Goal: Task Accomplishment & Management: Manage account settings

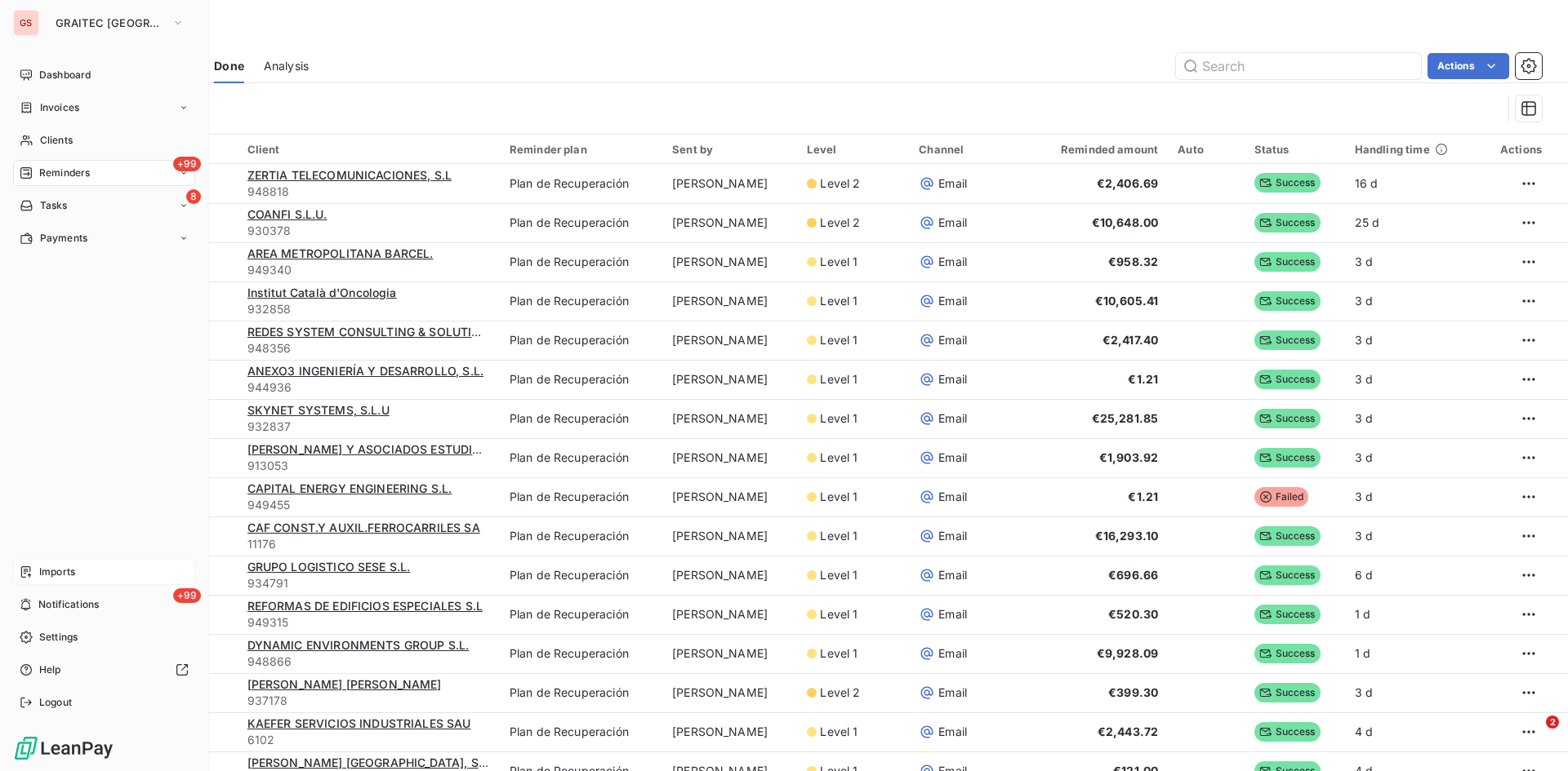
click at [60, 563] on div "Imports" at bounding box center [104, 573] width 183 height 26
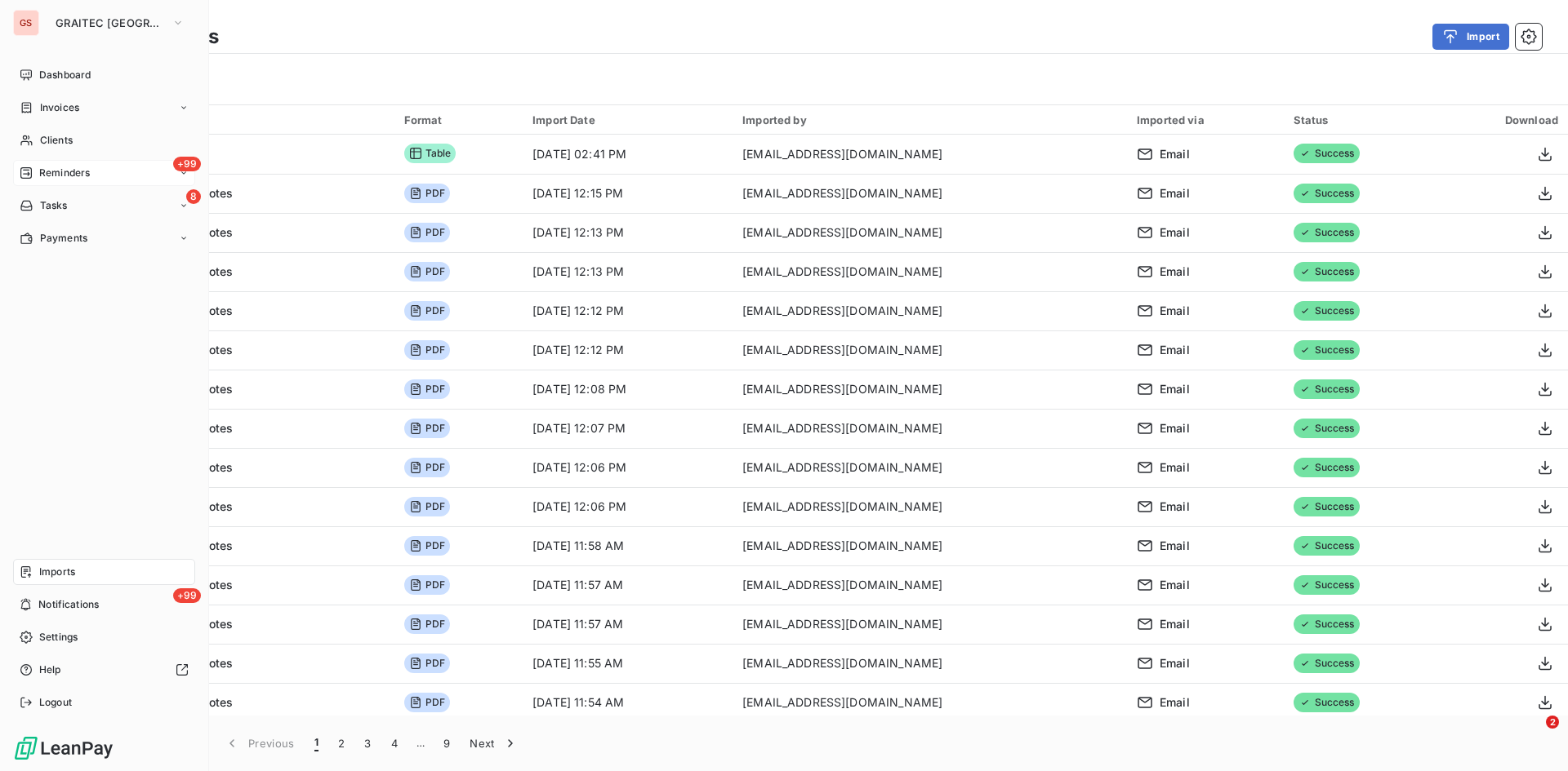
click at [53, 165] on div "+99 Reminders" at bounding box center [104, 173] width 183 height 26
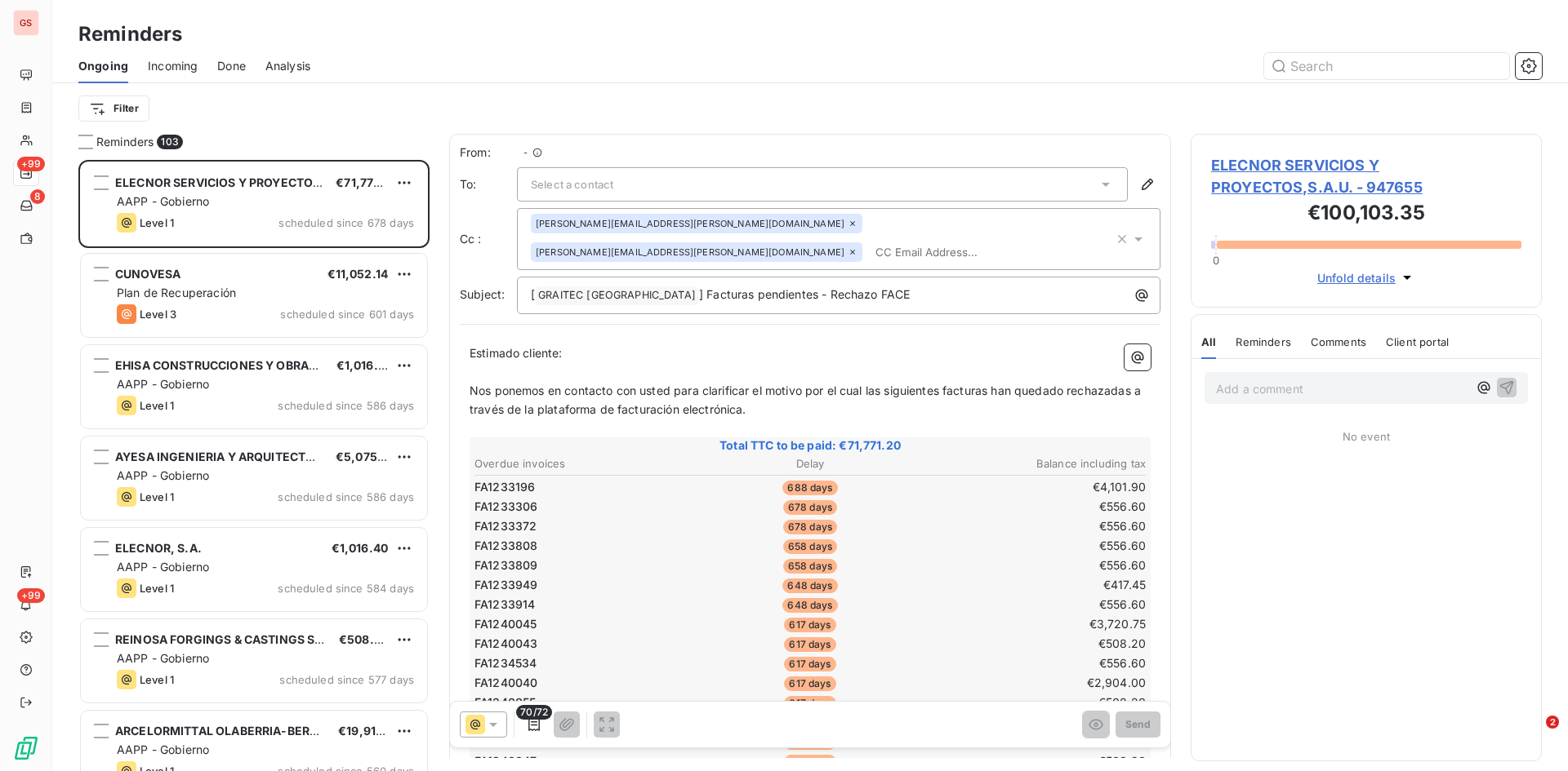
scroll to position [599, 339]
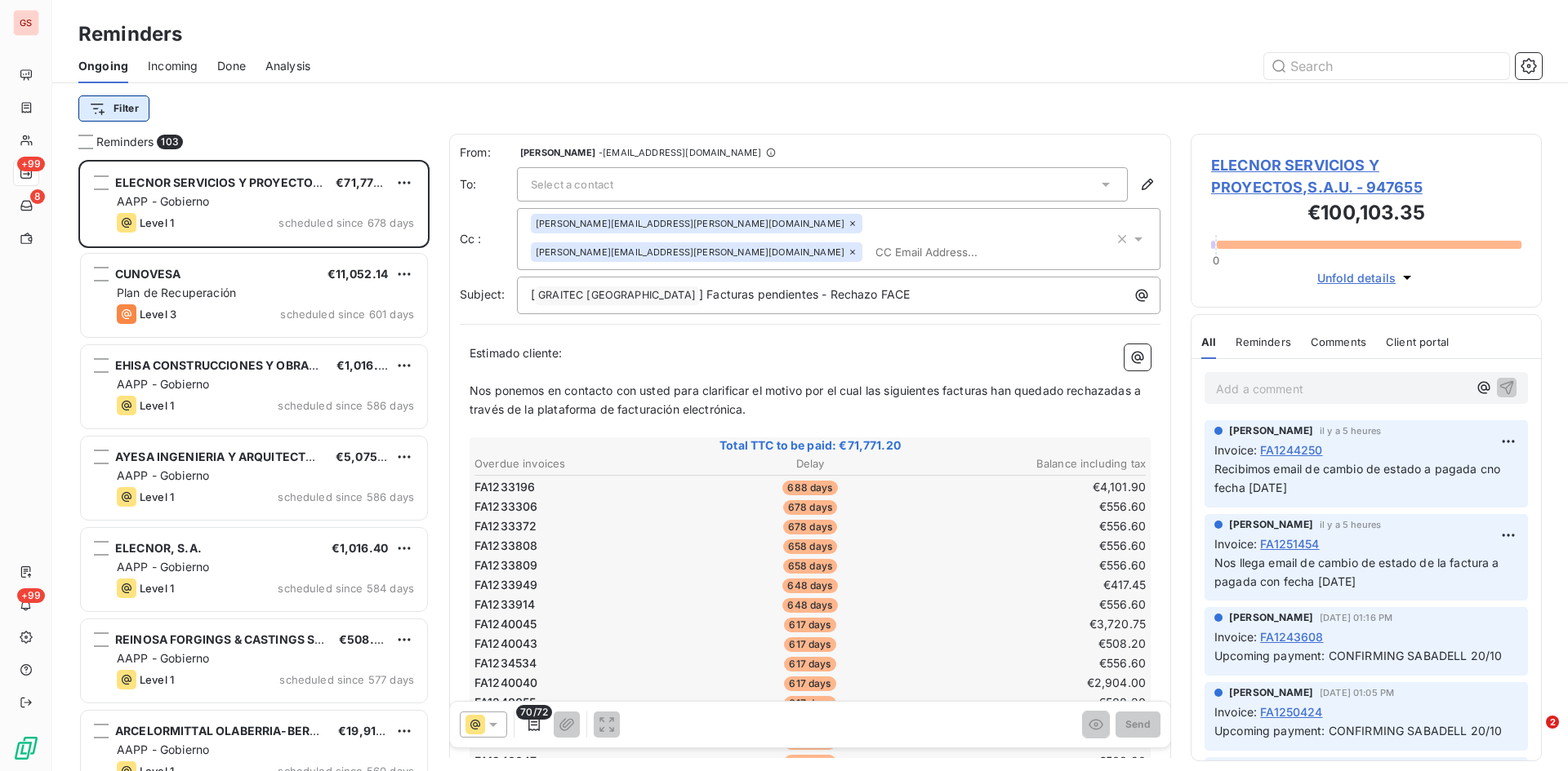
click at [129, 116] on html "GS +99 8 +99 Reminders Ongoing Incoming Done Analysis Filter Reminders 103 ELEC…" at bounding box center [784, 386] width 1568 height 771
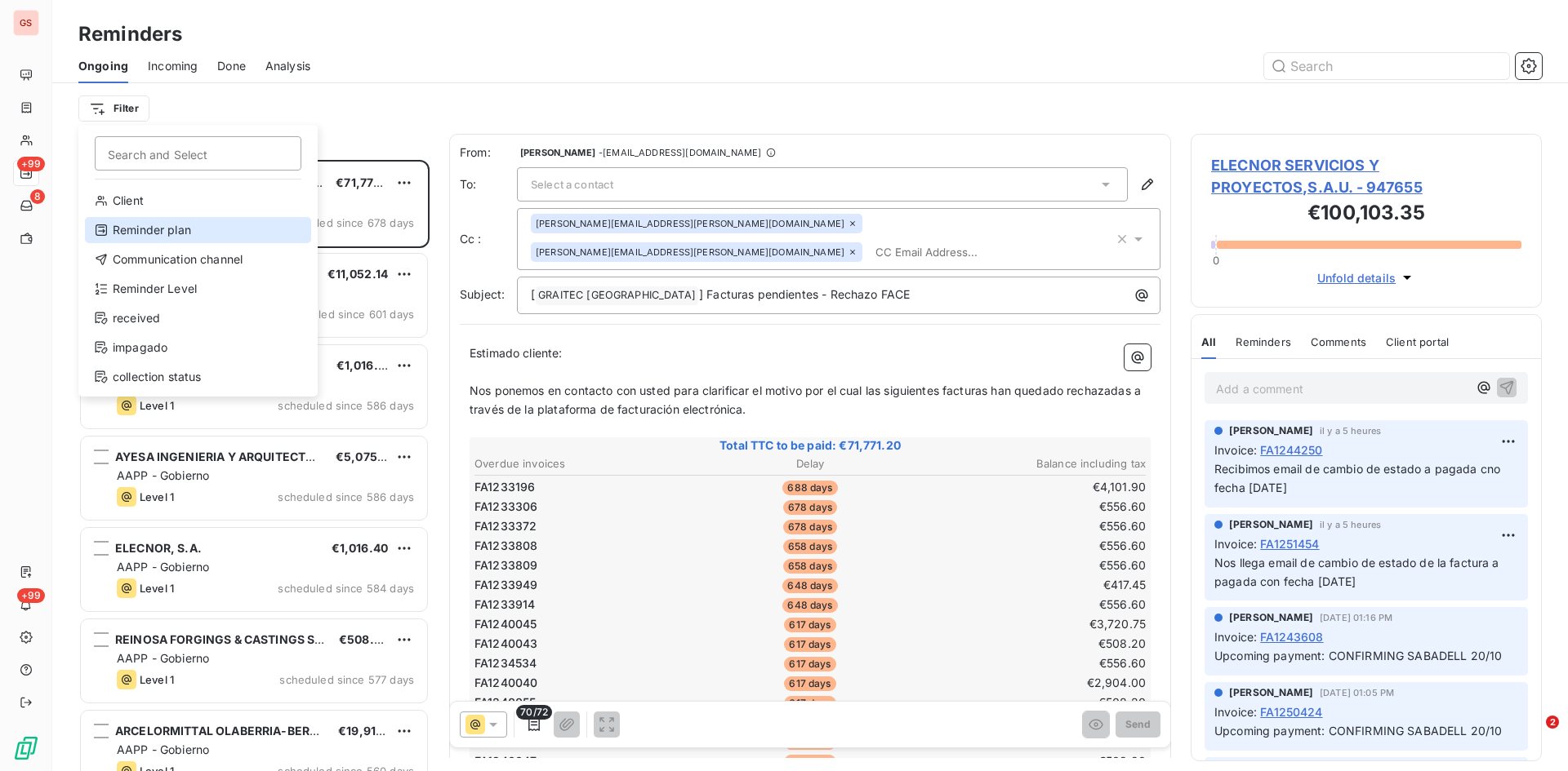
click at [130, 231] on div "Reminder plan" at bounding box center [198, 230] width 226 height 26
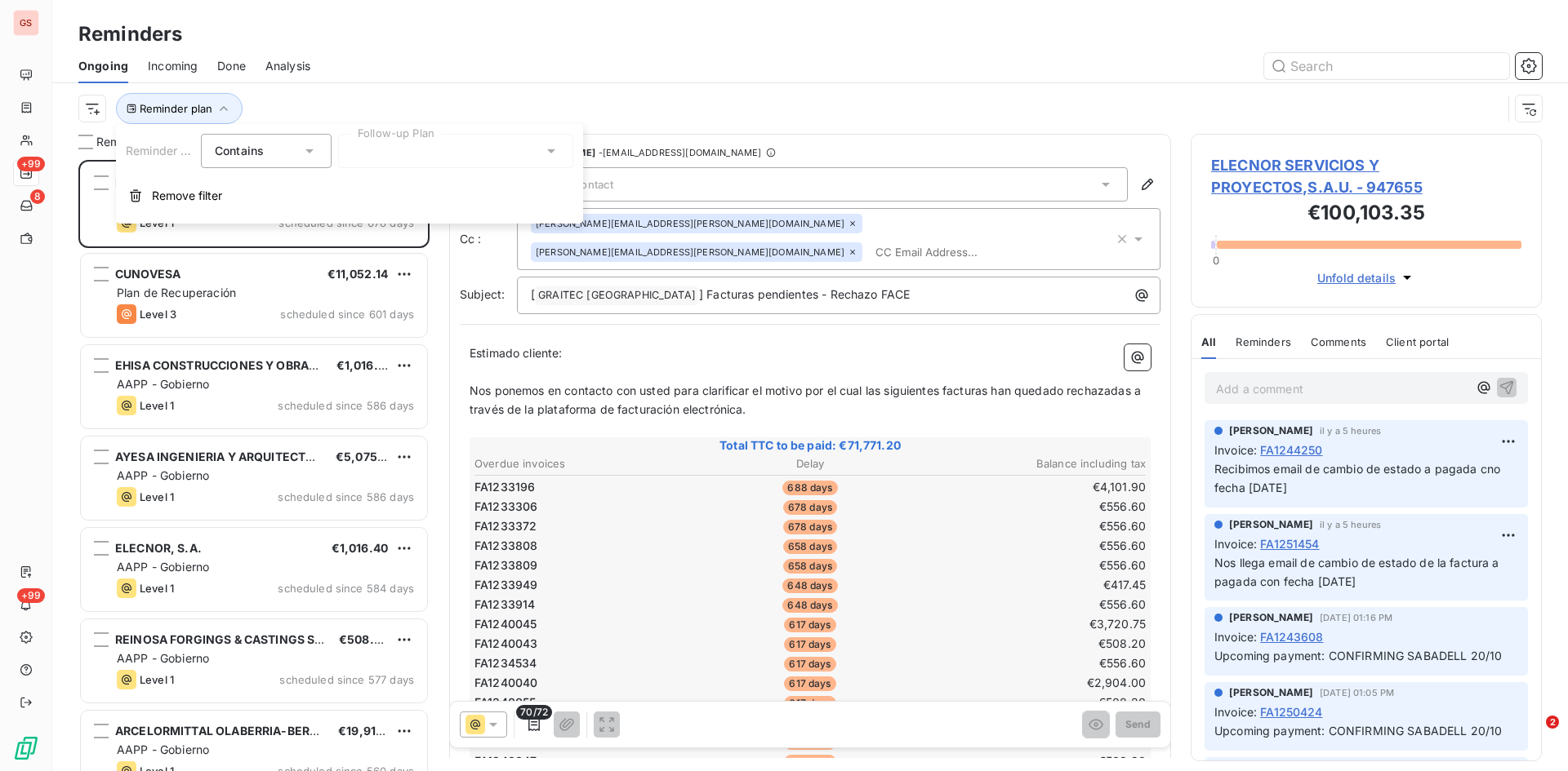
click at [398, 149] on div at bounding box center [456, 151] width 235 height 34
click at [395, 189] on span "Plan de Recuperación" at bounding box center [429, 186] width 119 height 17
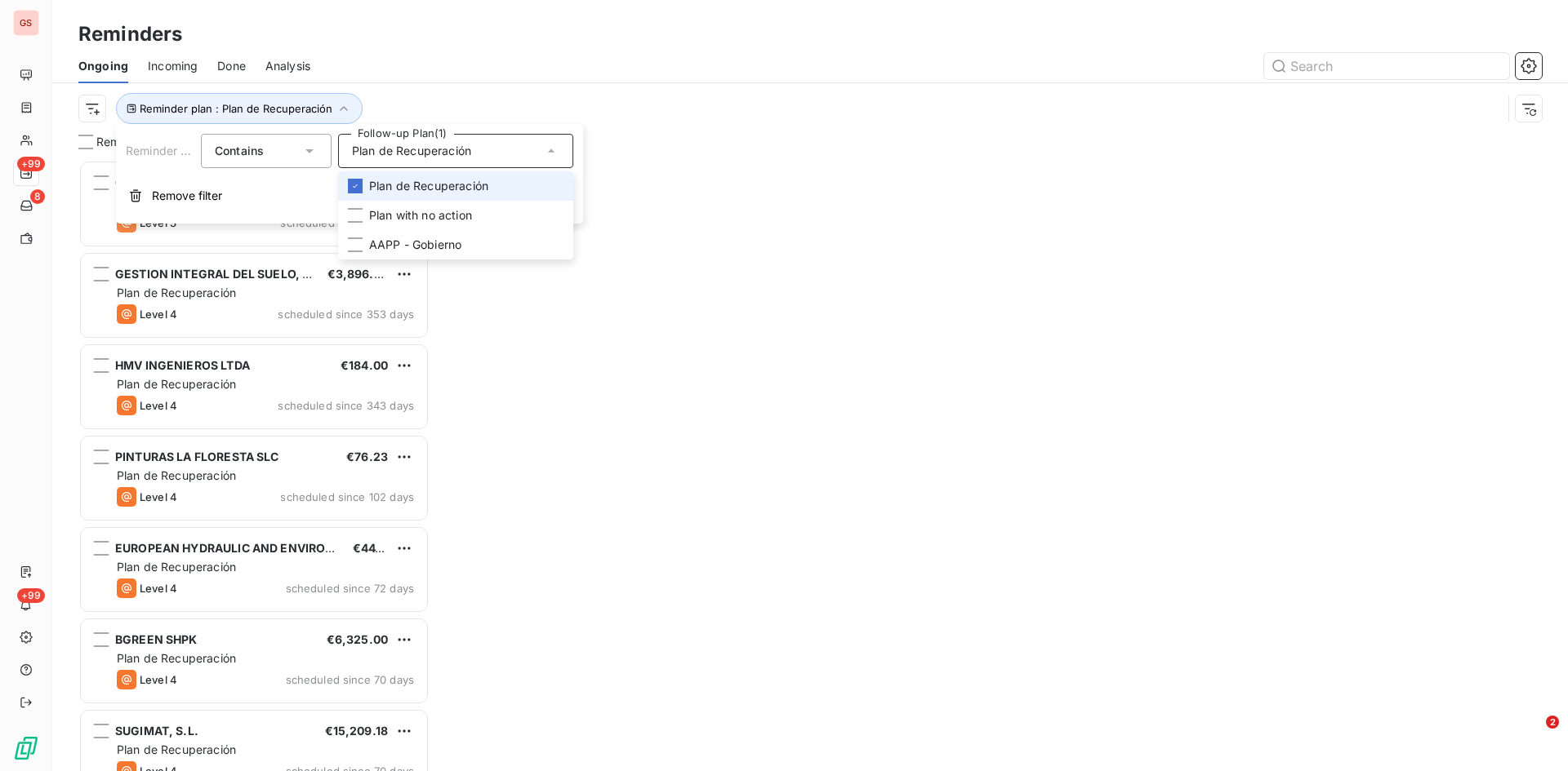
scroll to position [599, 339]
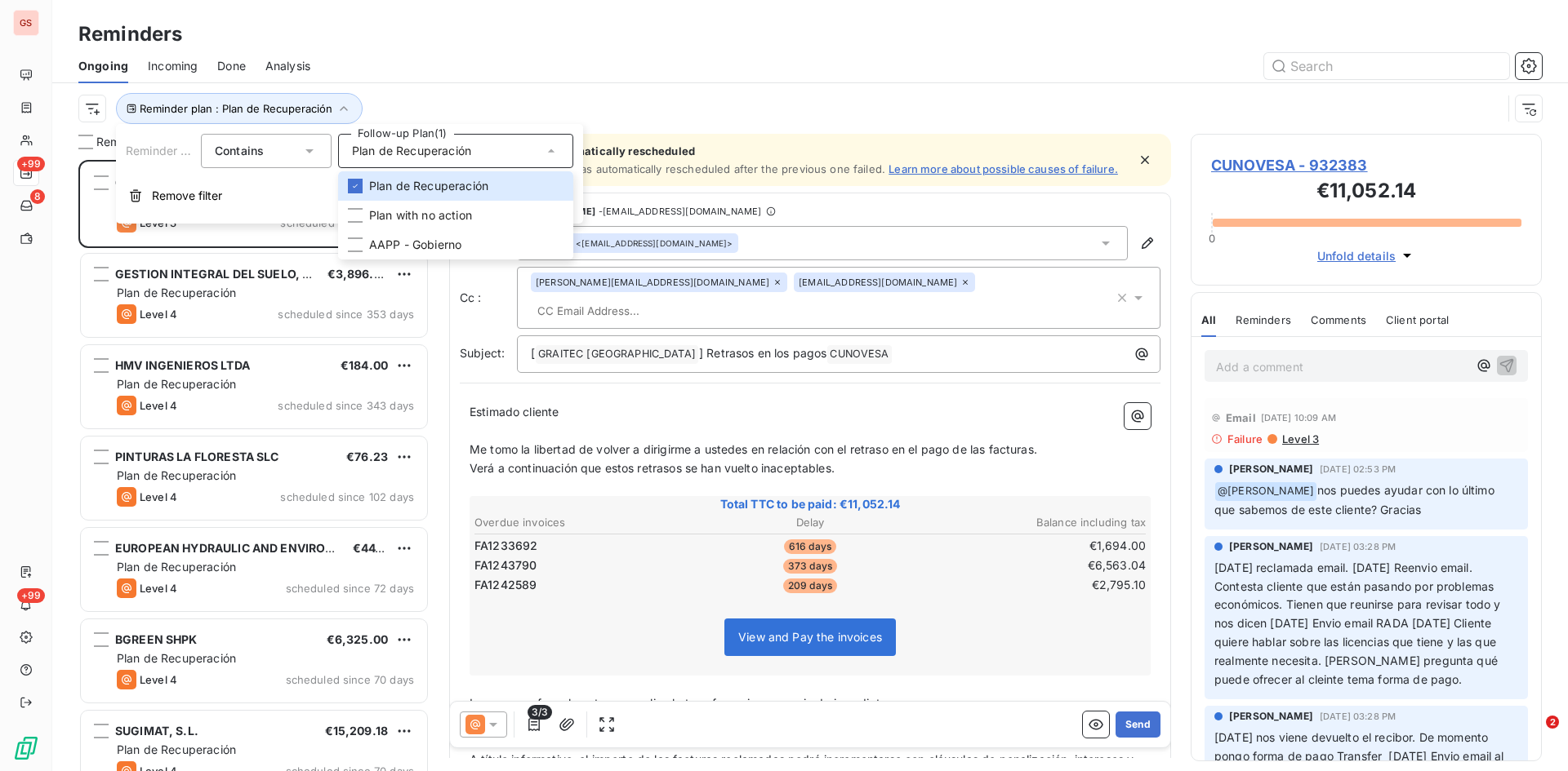
click at [619, 102] on div "Reminder plan : Plan de Recuperación" at bounding box center [790, 108] width 1424 height 31
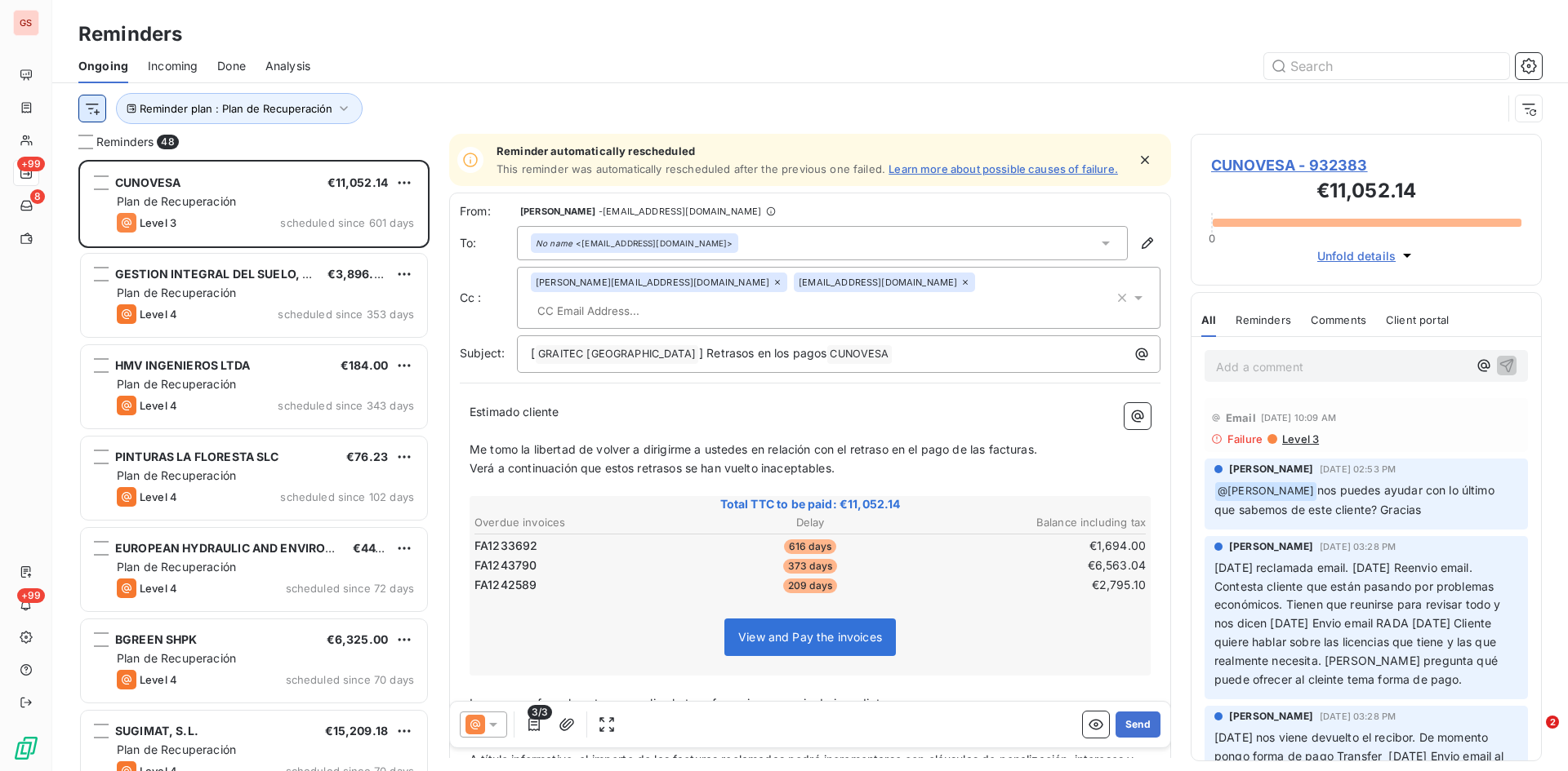
click at [97, 101] on html "GS +99 8 +99 Reminders Ongoing Incoming Done Analysis Reminder plan : Plan de R…" at bounding box center [784, 386] width 1568 height 771
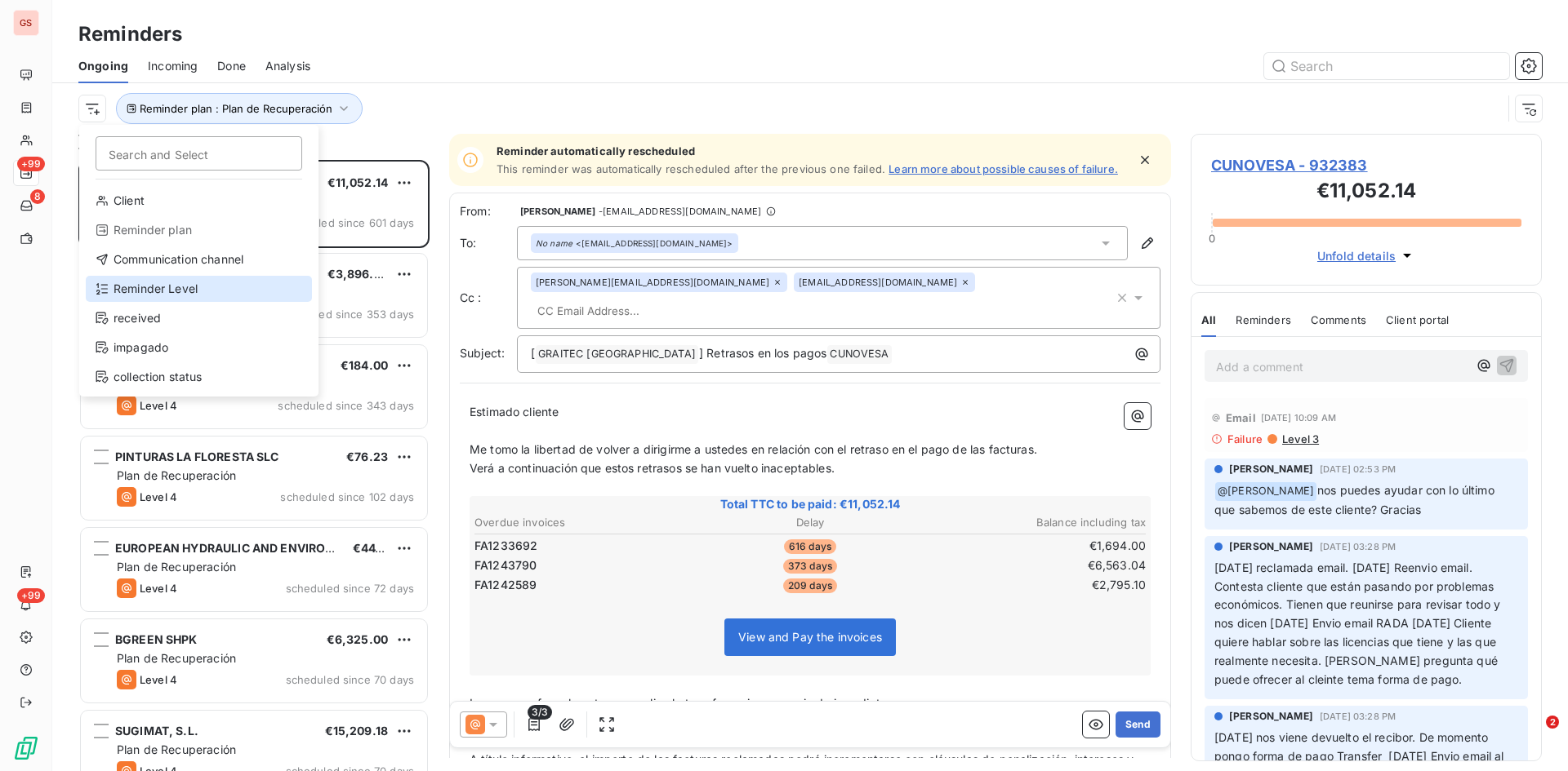
click at [164, 287] on div "Reminder Level" at bounding box center [198, 289] width 226 height 26
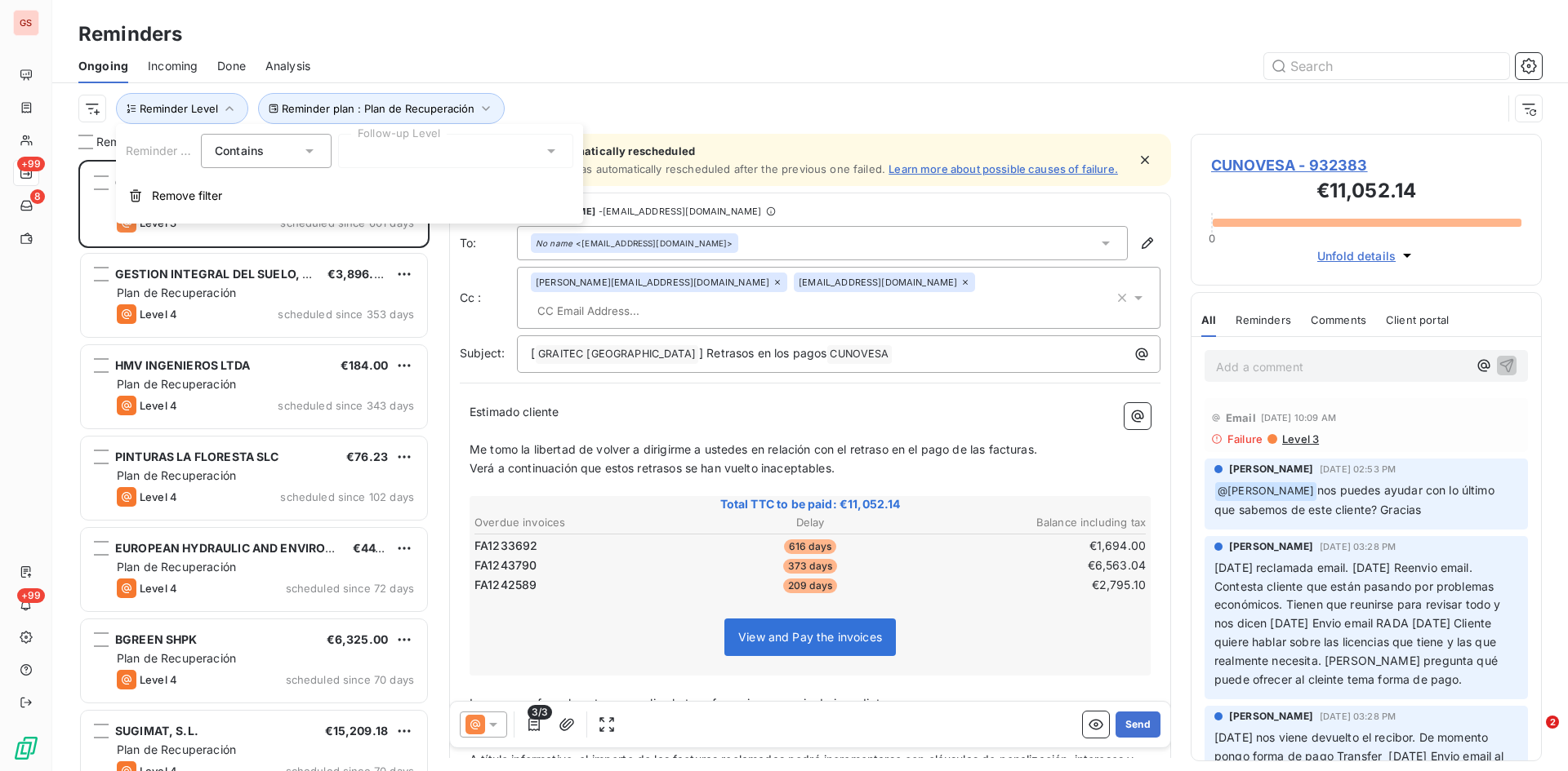
click at [383, 156] on div at bounding box center [456, 151] width 235 height 34
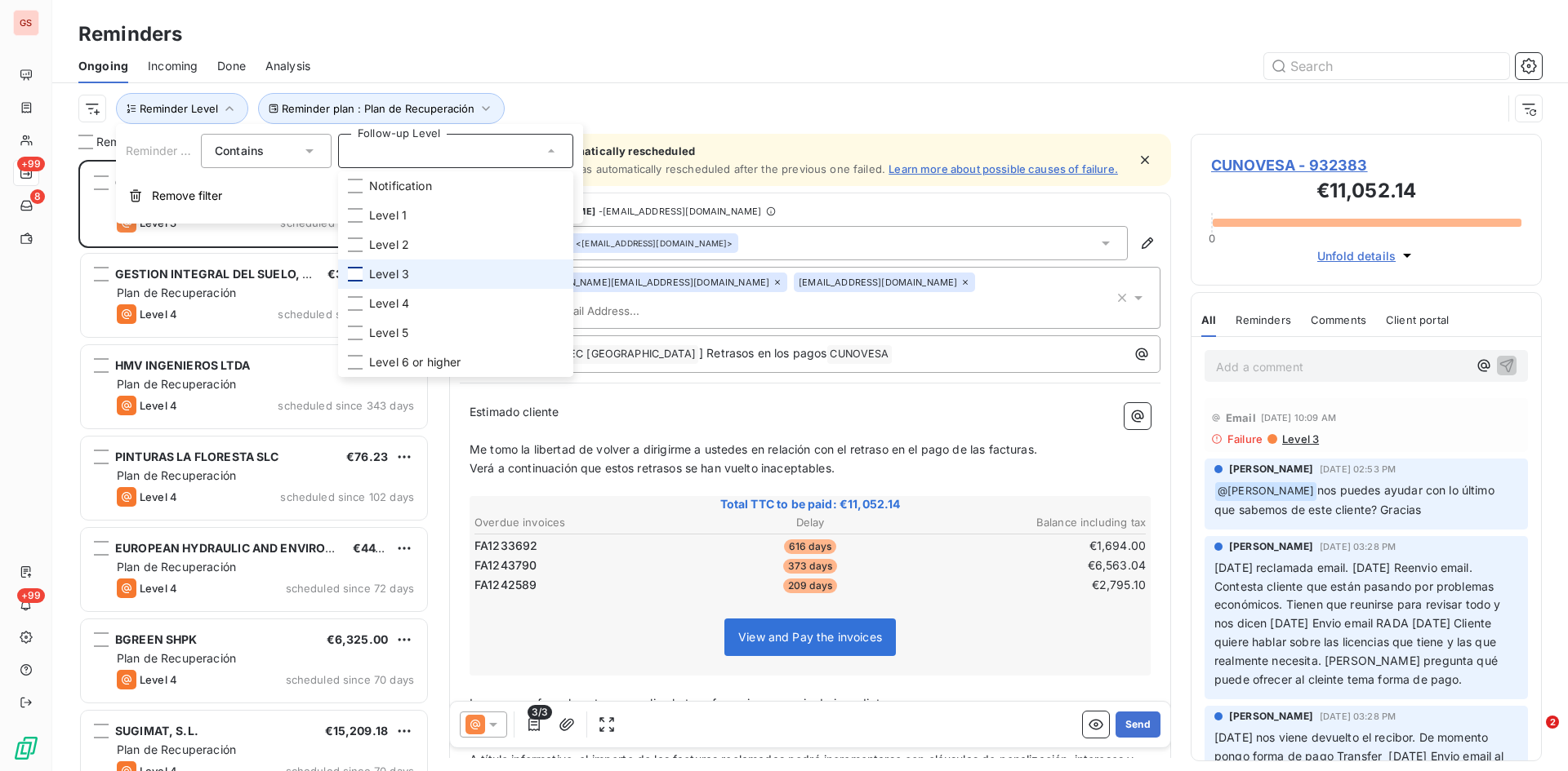
click at [357, 272] on div at bounding box center [355, 275] width 15 height 15
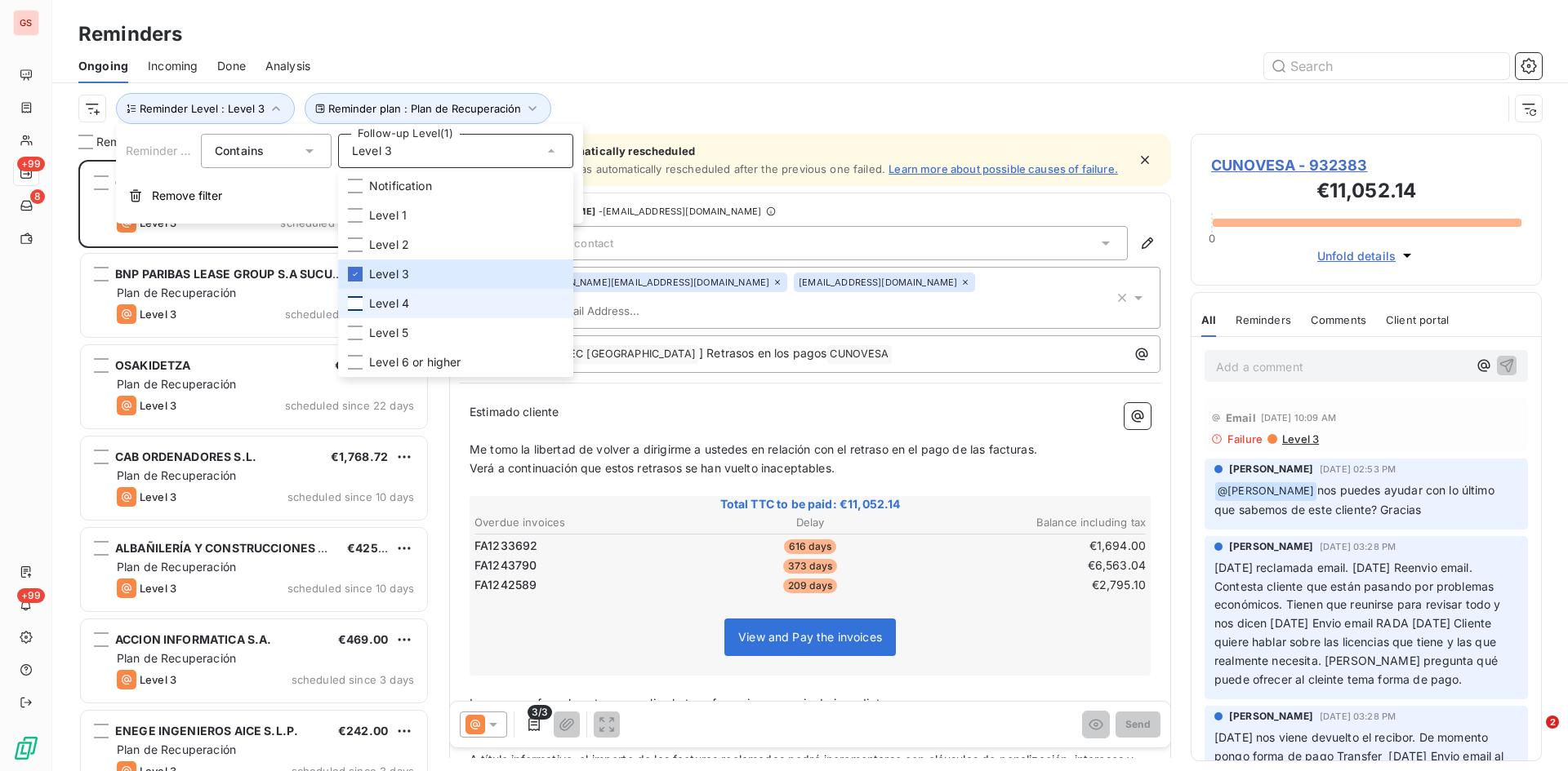
click at [355, 297] on div at bounding box center [355, 304] width 15 height 15
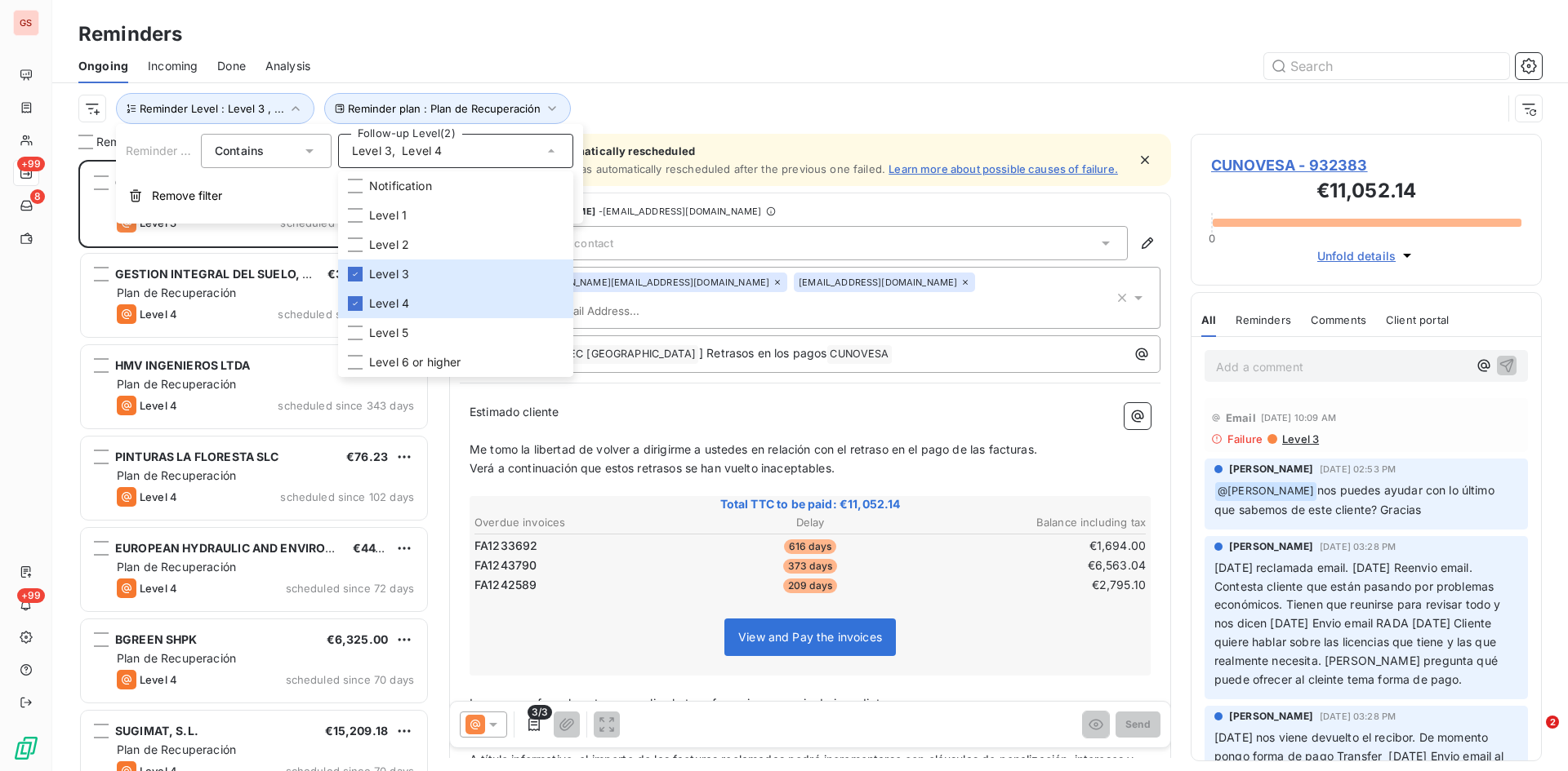
click at [633, 51] on div "Ongoing Incoming Done Analysis" at bounding box center [810, 66] width 1516 height 34
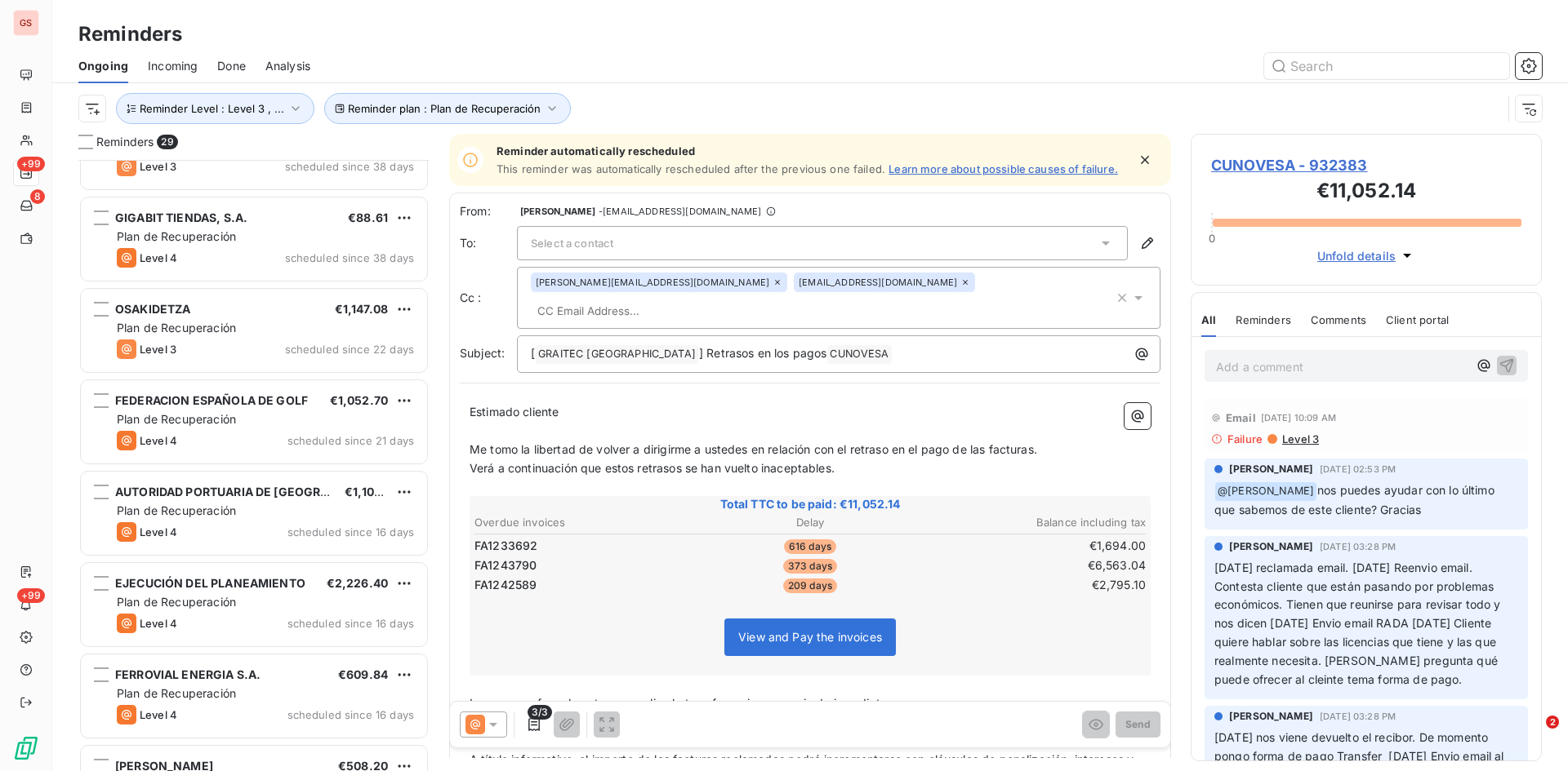
scroll to position [818, 0]
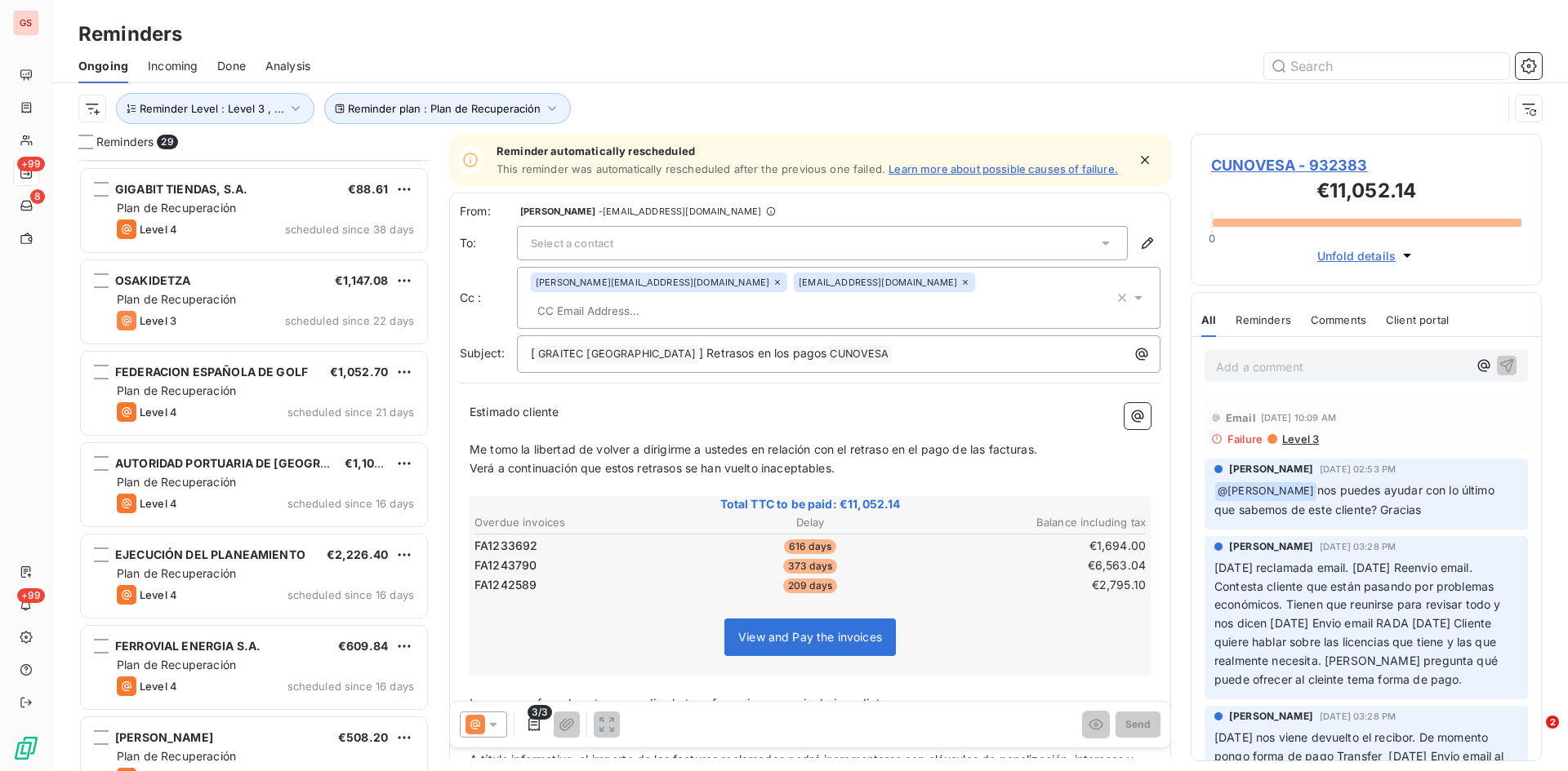
click at [252, 309] on div "OSAKIDETZA €1,147.08 Plan de Recuperación Level 3 scheduled since 22 days" at bounding box center [254, 302] width 347 height 83
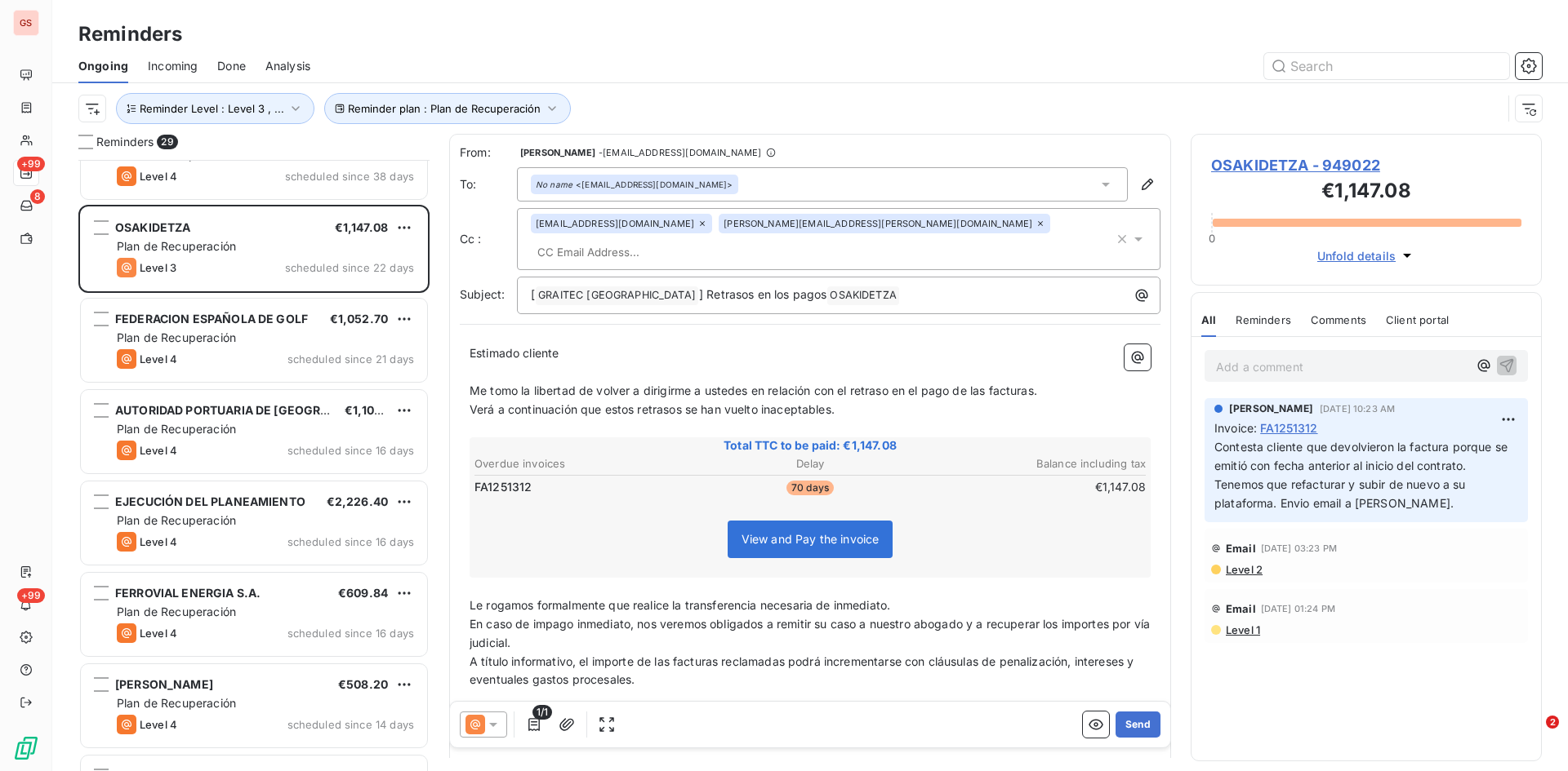
scroll to position [899, 0]
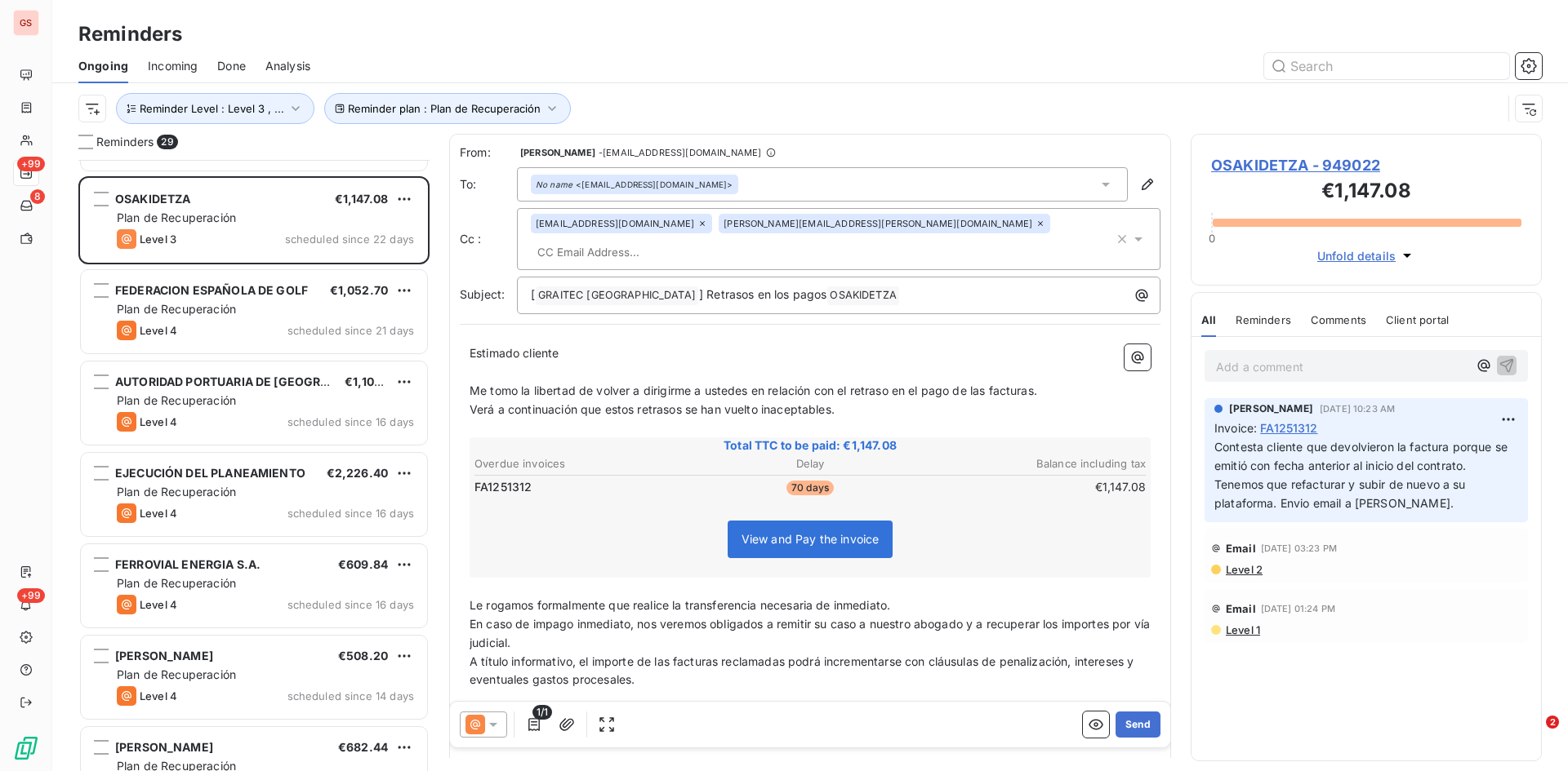
click at [252, 309] on div "Plan de Recuperación" at bounding box center [265, 309] width 297 height 17
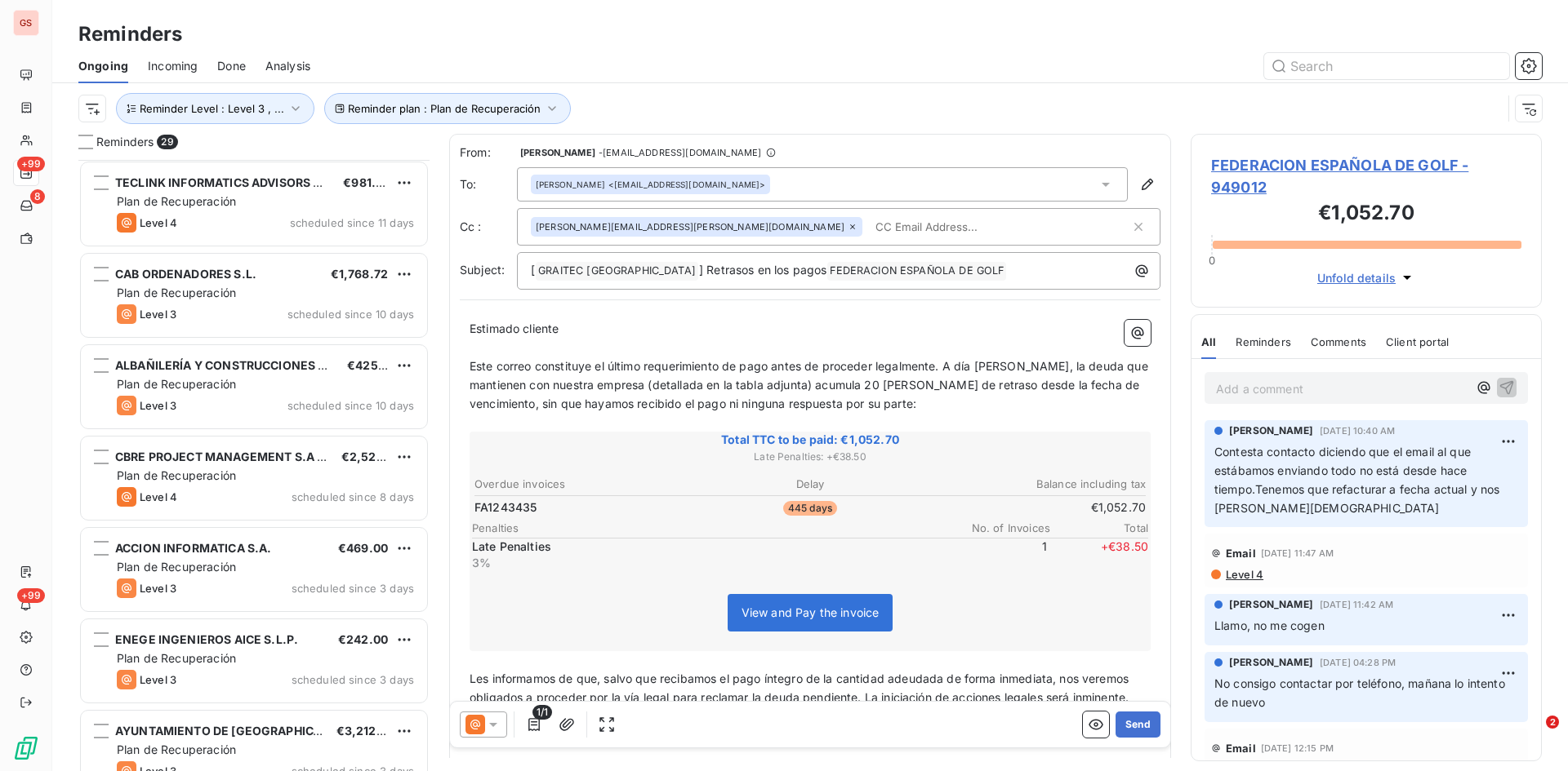
scroll to position [2041, 0]
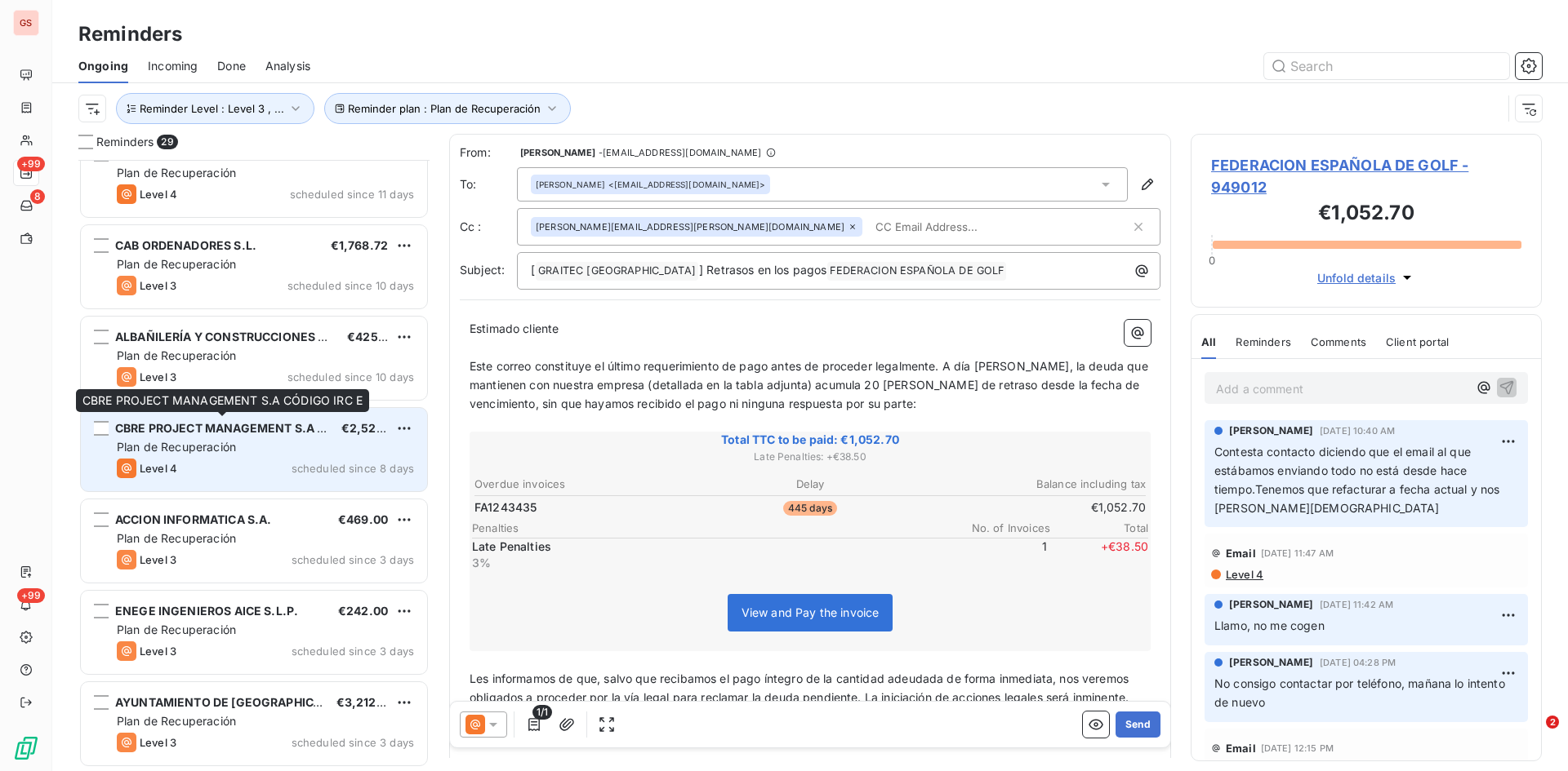
click at [268, 437] on div "CBRE PROJECT MANAGEMENT S.A CÓDIGO IRC E" at bounding box center [222, 428] width 213 height 17
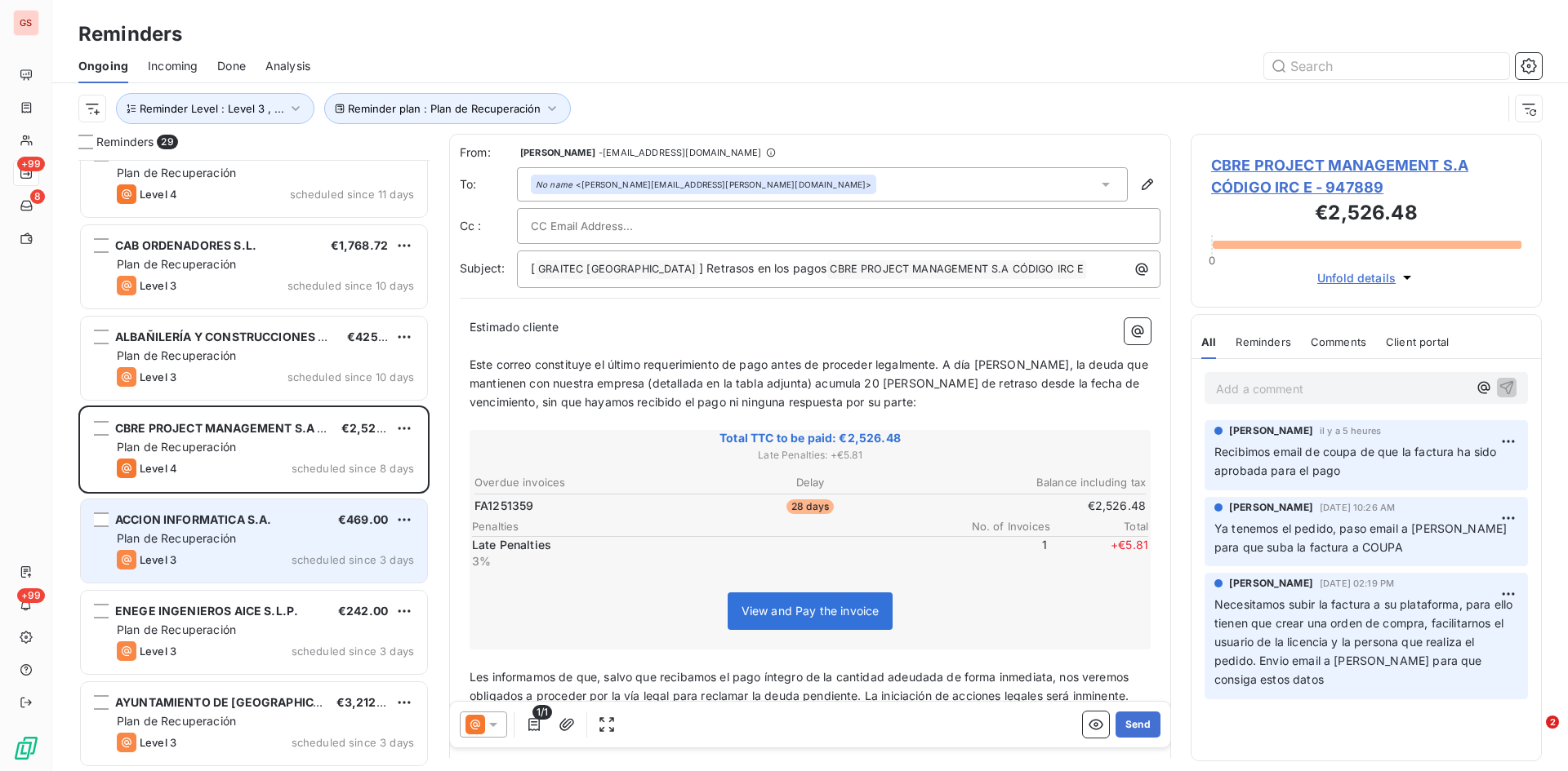
click at [250, 523] on span "ACCION INFORMATICA S.A." at bounding box center [193, 520] width 156 height 14
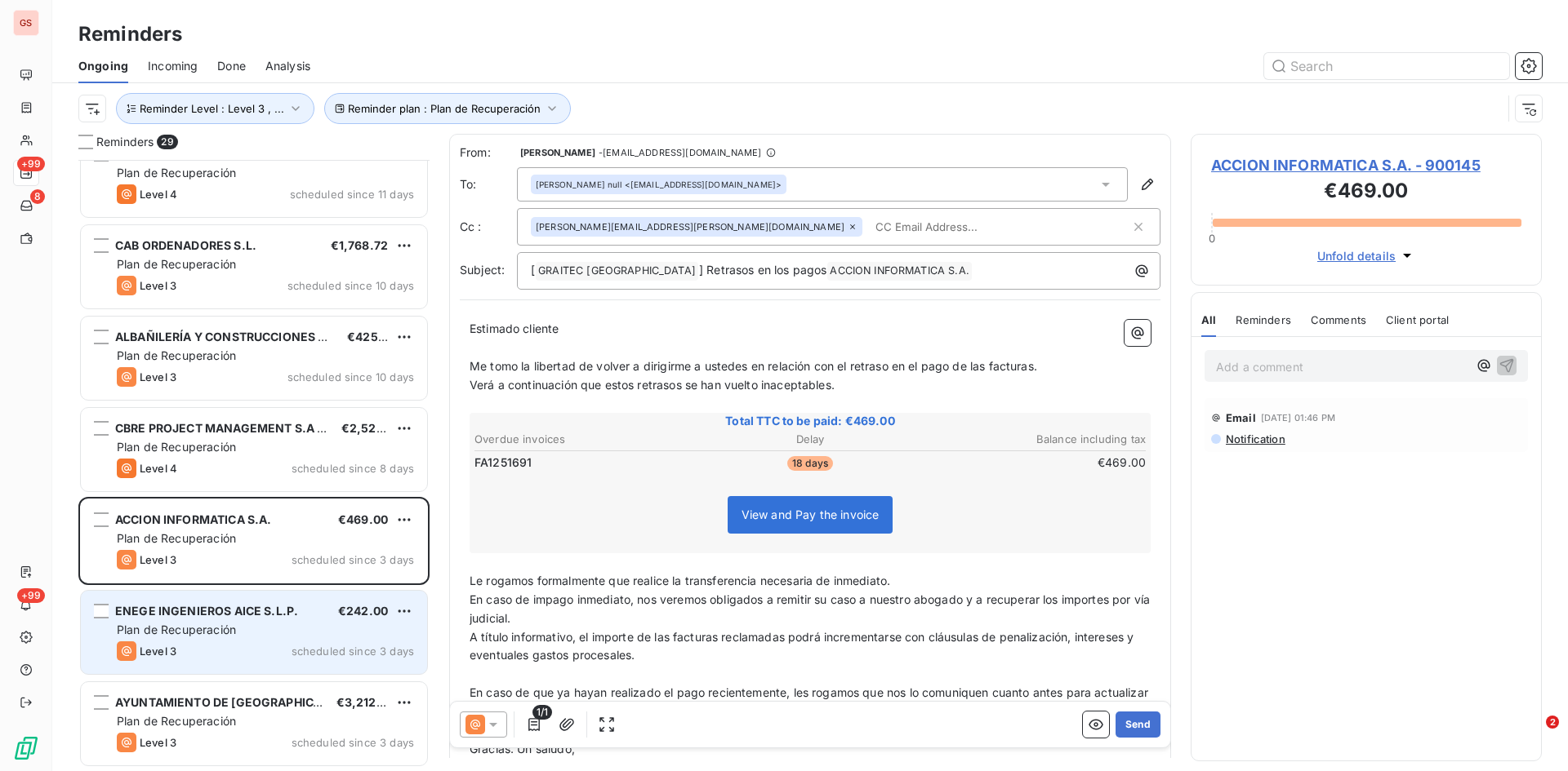
click at [211, 616] on span "ENEGE INGENIEROS AICE S.L.P." at bounding box center [207, 611] width 183 height 14
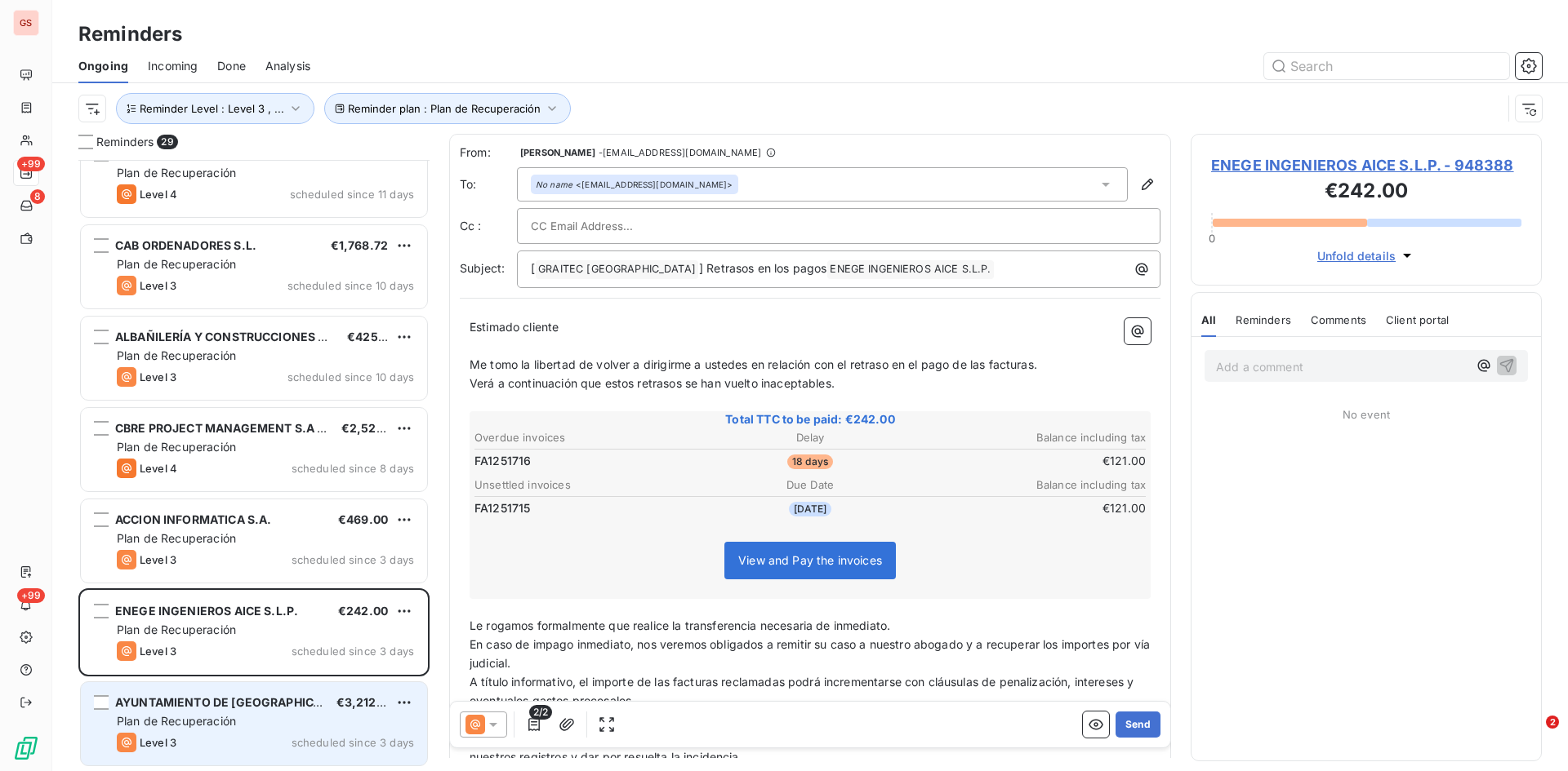
click at [191, 713] on div "Plan de Recuperación" at bounding box center [265, 722] width 297 height 17
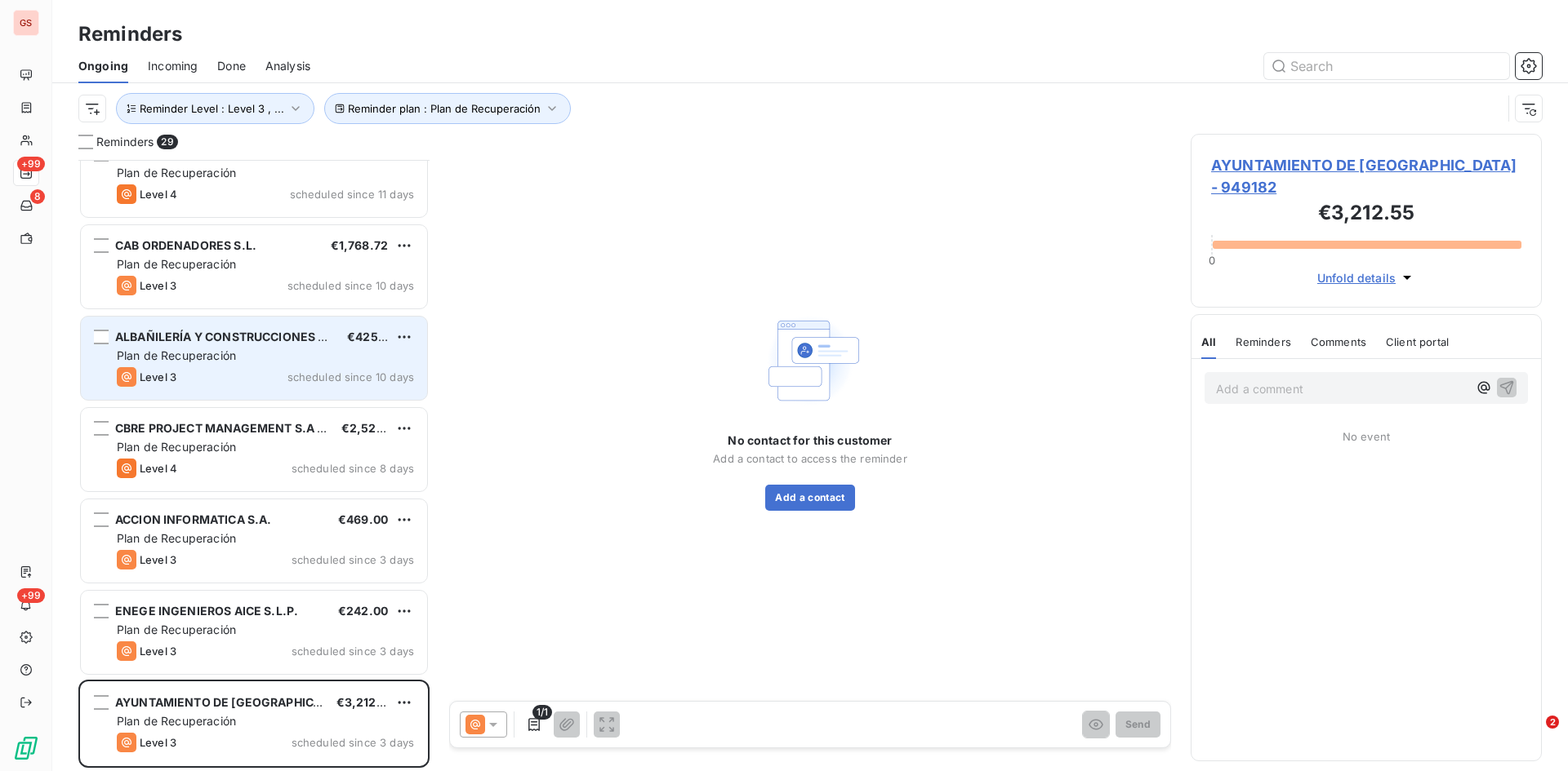
click at [215, 338] on span "ALBAÑILERÍA Y CONSTRUCCIONES CEYVE S.L." at bounding box center [250, 336] width 268 height 14
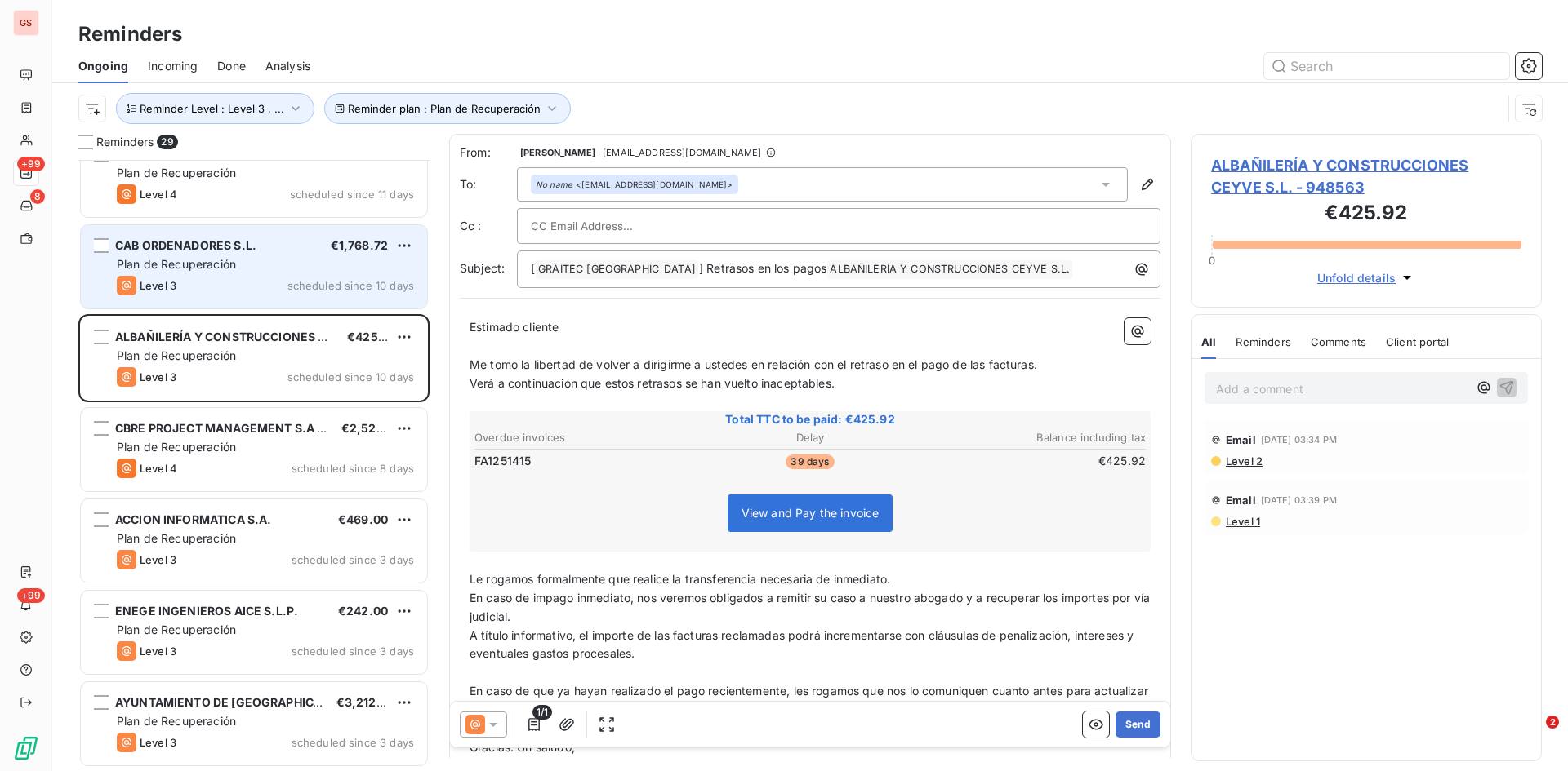
click at [225, 262] on span "Plan de Recuperación" at bounding box center [176, 264] width 119 height 14
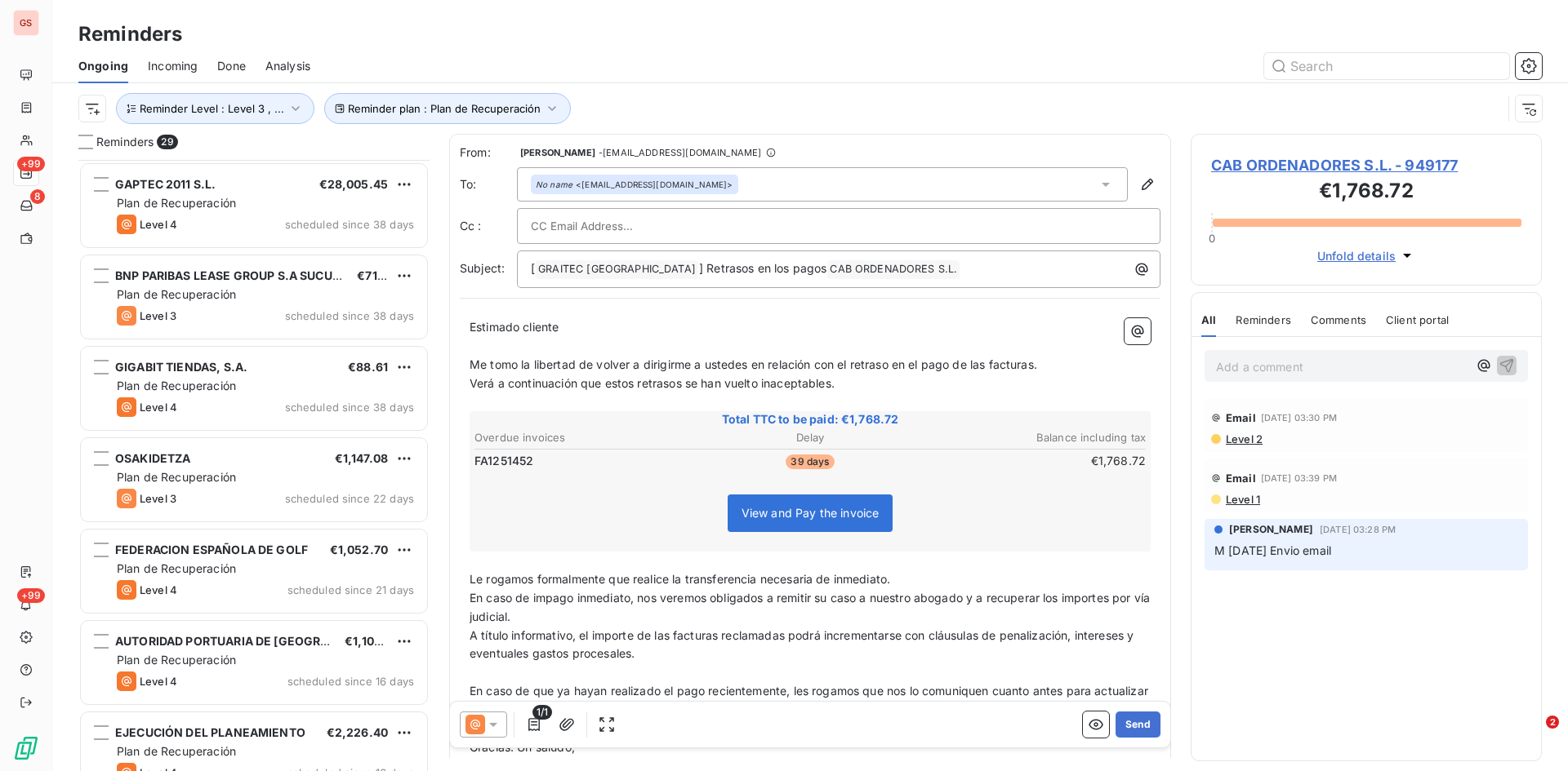
scroll to position [490, 0]
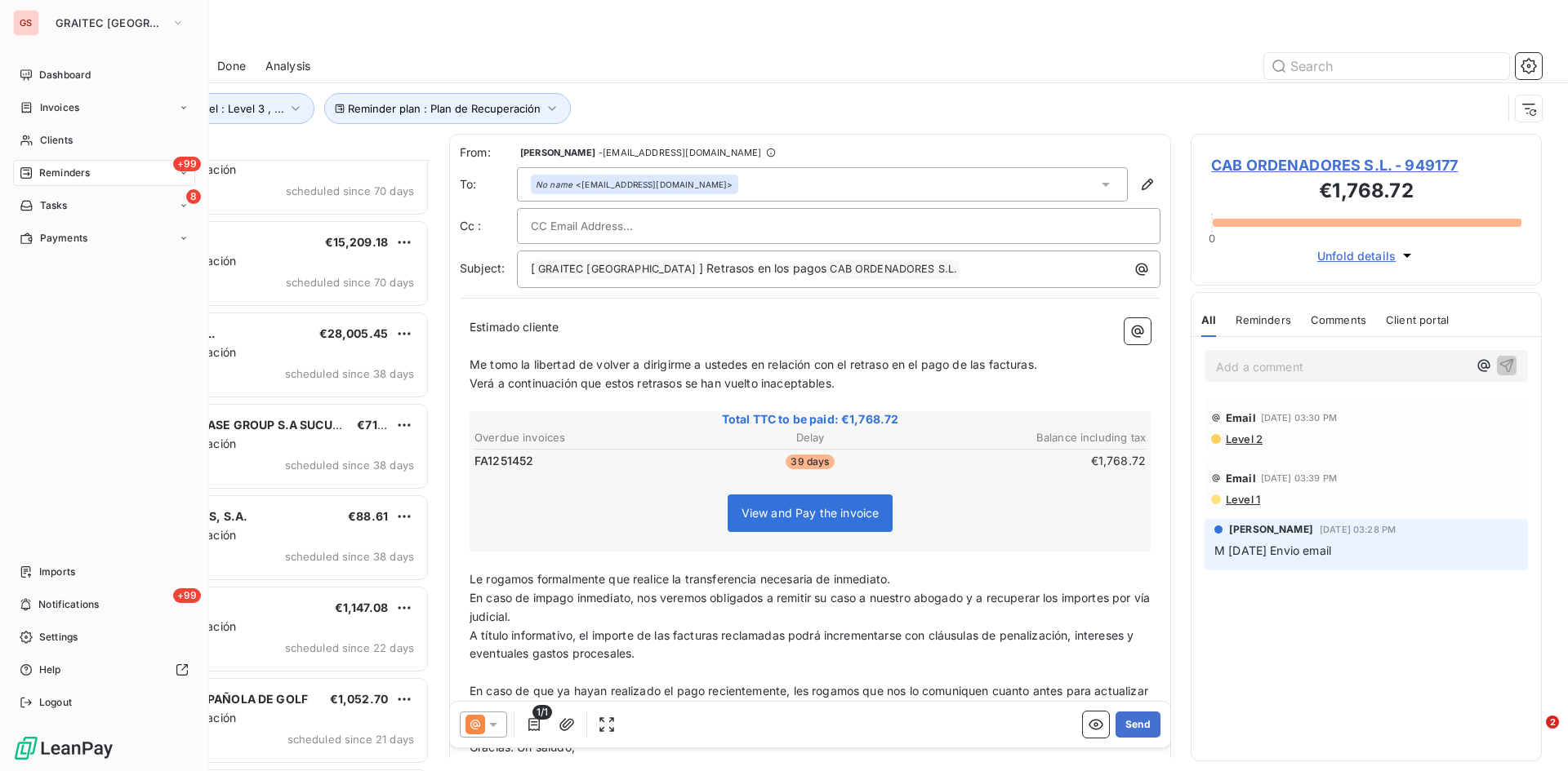
click at [55, 180] on span "Reminders" at bounding box center [64, 173] width 50 height 15
click at [56, 169] on span "Reminders" at bounding box center [64, 173] width 50 height 15
